Goal: Task Accomplishment & Management: Use online tool/utility

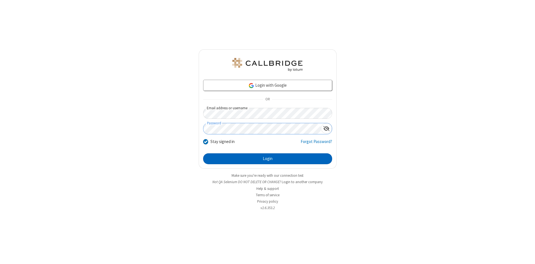
click at [268, 159] on button "Login" at bounding box center [267, 158] width 129 height 11
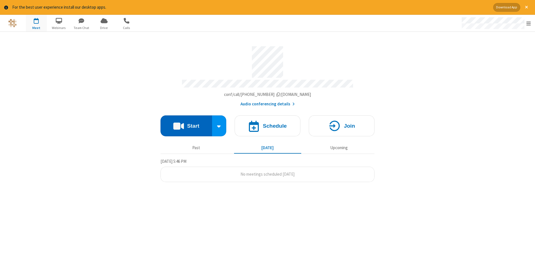
click at [186, 124] on button "Start" at bounding box center [187, 125] width 52 height 21
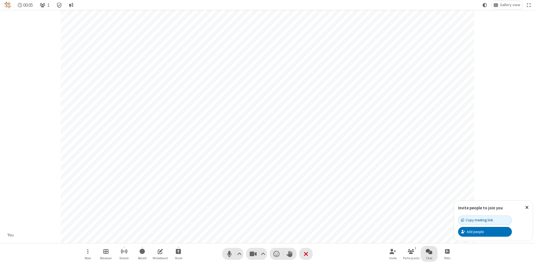
click at [430, 251] on span "Open chat" at bounding box center [429, 251] width 7 height 7
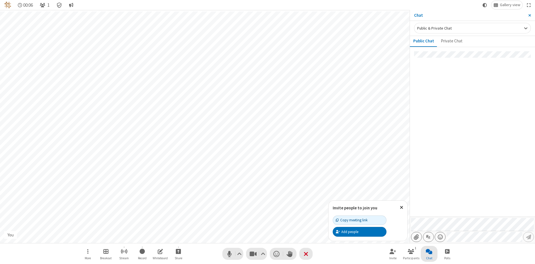
type input "C:\fakepath\doc_test.docx"
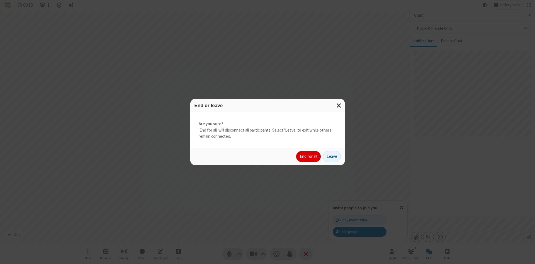
click at [309, 156] on button "End for all" at bounding box center [308, 156] width 25 height 11
